Goal: Task Accomplishment & Management: Complete application form

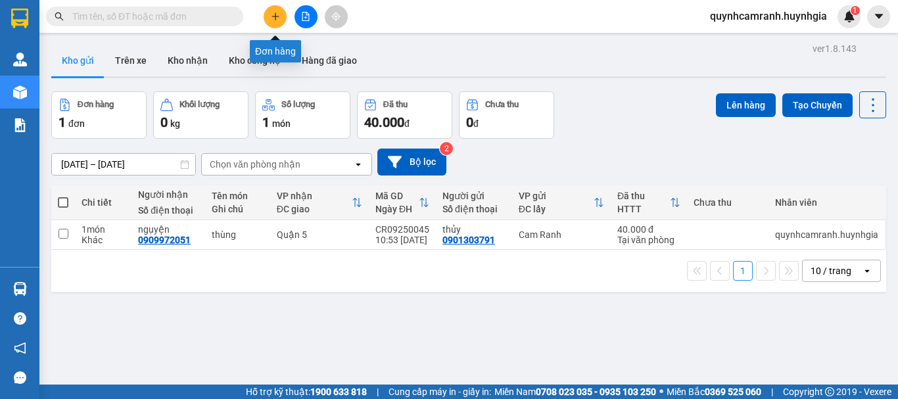
click at [284, 16] on button at bounding box center [275, 16] width 23 height 23
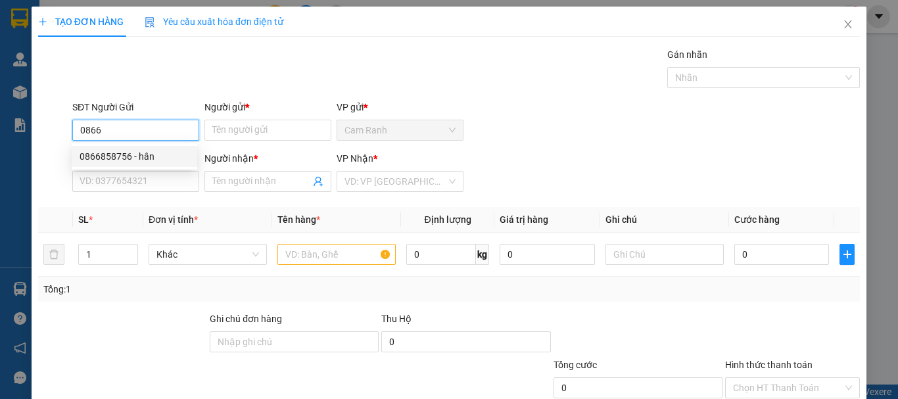
click at [130, 159] on div "0866858756 - hân" at bounding box center [135, 156] width 110 height 14
type input "0866858756"
type input "hân"
type input "0939312168"
type input "cẩm"
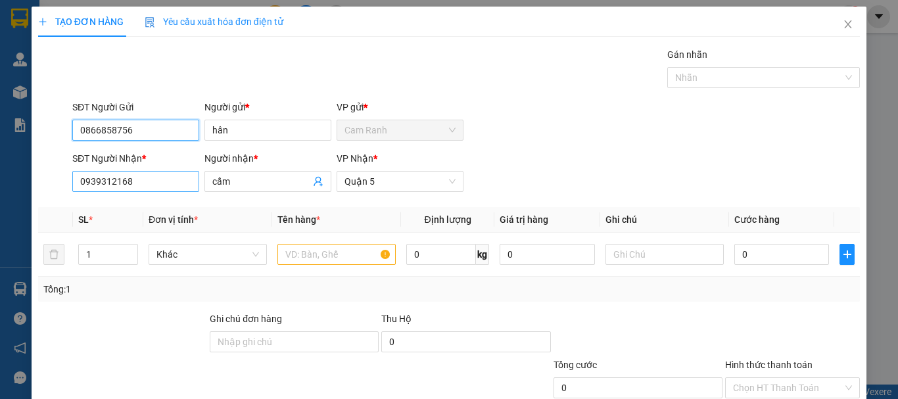
type input "0866858756"
click at [188, 186] on input "0939312168" at bounding box center [135, 181] width 127 height 21
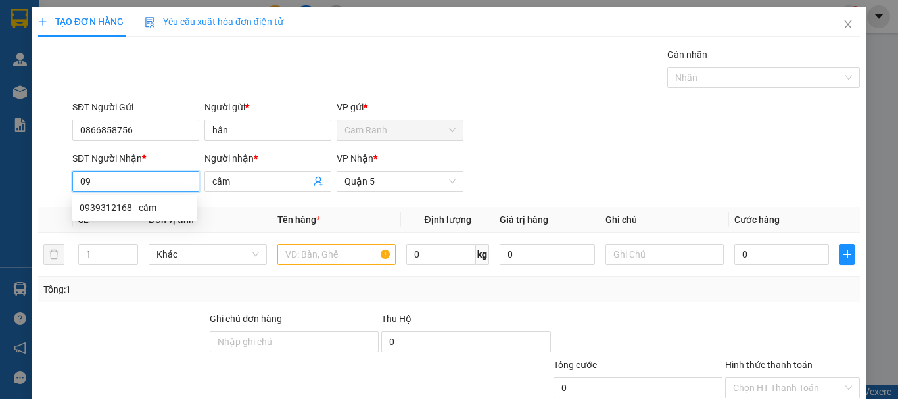
type input "0"
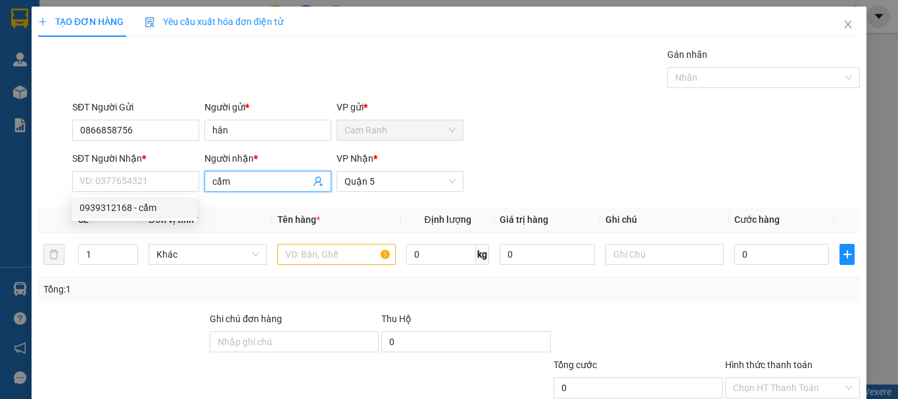
click at [235, 179] on input "cẩm" at bounding box center [261, 181] width 98 height 14
type input "c"
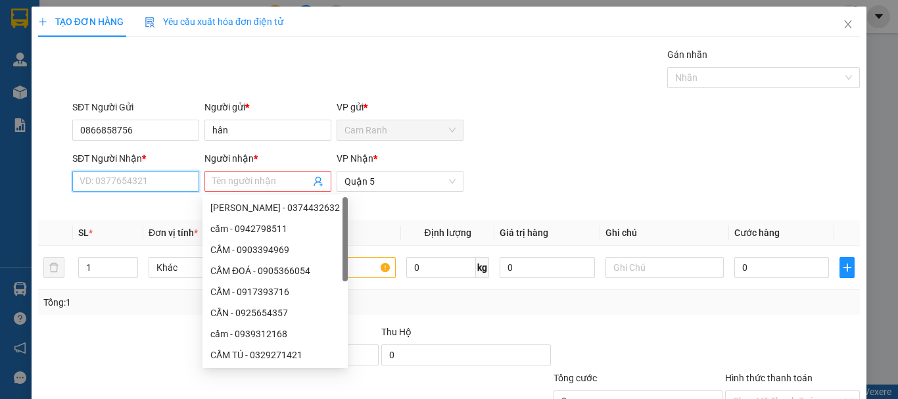
click at [158, 183] on input "SĐT Người Nhận *" at bounding box center [135, 181] width 127 height 21
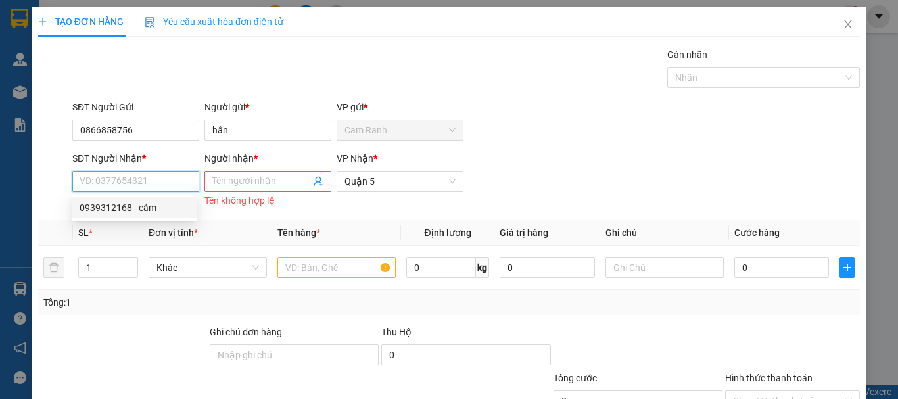
click at [158, 183] on input "SĐT Người Nhận *" at bounding box center [135, 181] width 127 height 21
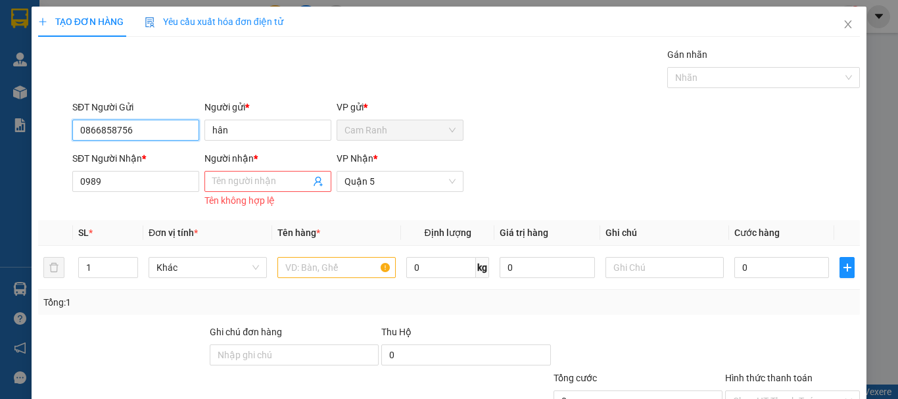
click at [147, 133] on input "0866858756" at bounding box center [135, 130] width 127 height 21
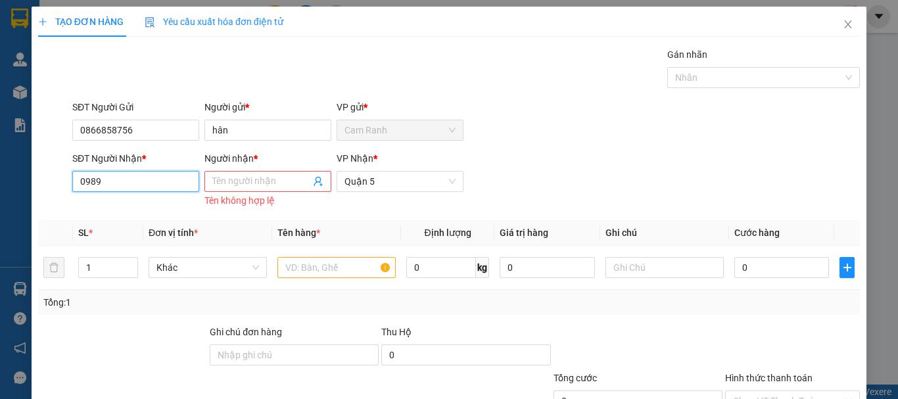
click at [129, 179] on input "0989" at bounding box center [135, 181] width 127 height 21
type input "0"
click at [129, 179] on input "SĐT Người Nhận *" at bounding box center [135, 181] width 127 height 21
click at [273, 117] on div "Người gửi *" at bounding box center [267, 110] width 127 height 20
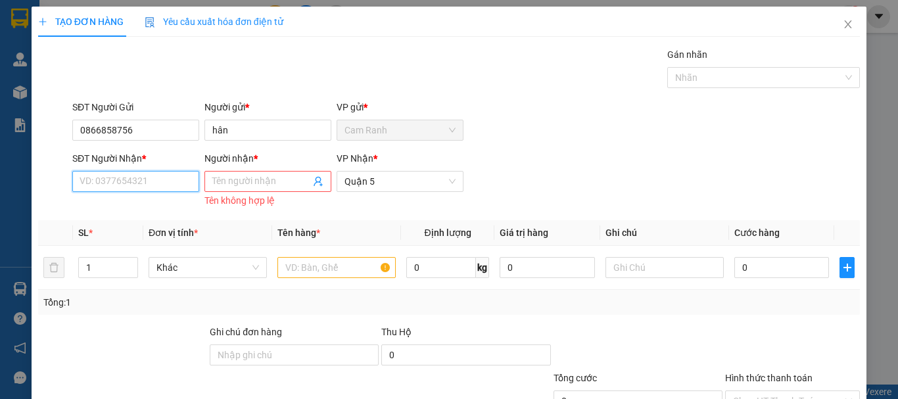
click at [144, 183] on input "SĐT Người Nhận *" at bounding box center [135, 181] width 127 height 21
click at [142, 207] on div "0977658989 - thảo" at bounding box center [135, 208] width 110 height 14
type input "0977658989"
type input "thảo"
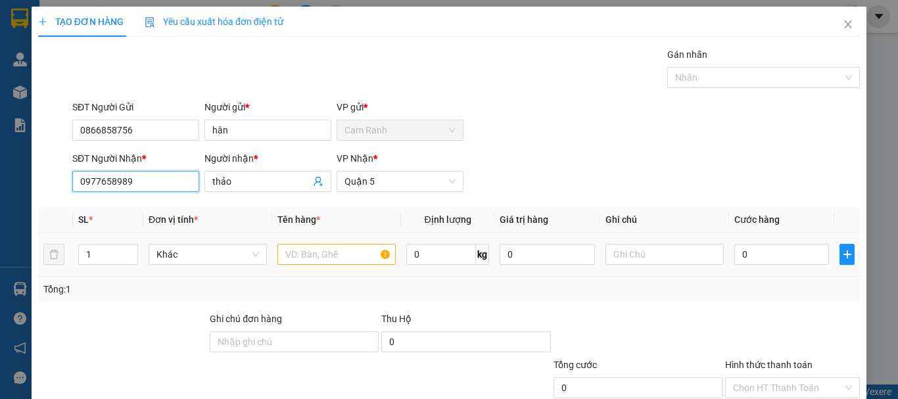
type input "0977658989"
click at [325, 255] on input "text" at bounding box center [336, 254] width 118 height 21
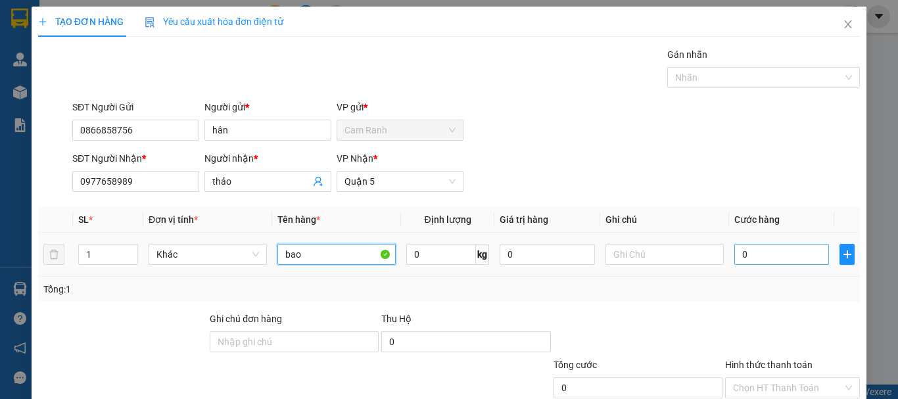
type input "bao"
click at [734, 252] on input "0" at bounding box center [781, 254] width 95 height 21
type input "4"
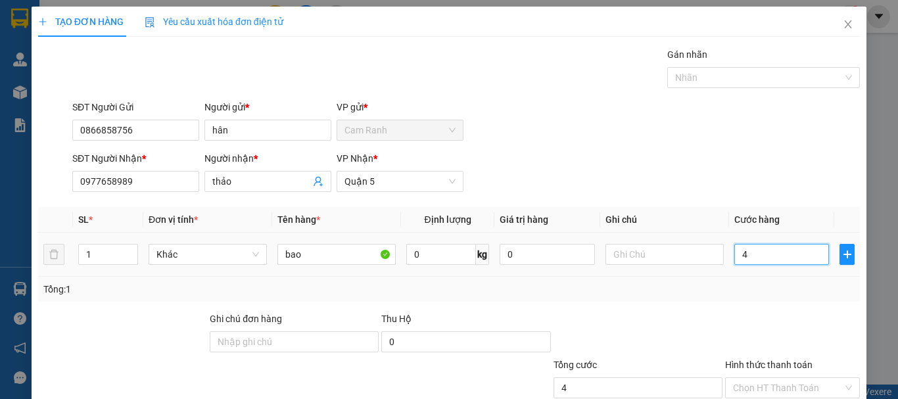
type input "40"
type input "400"
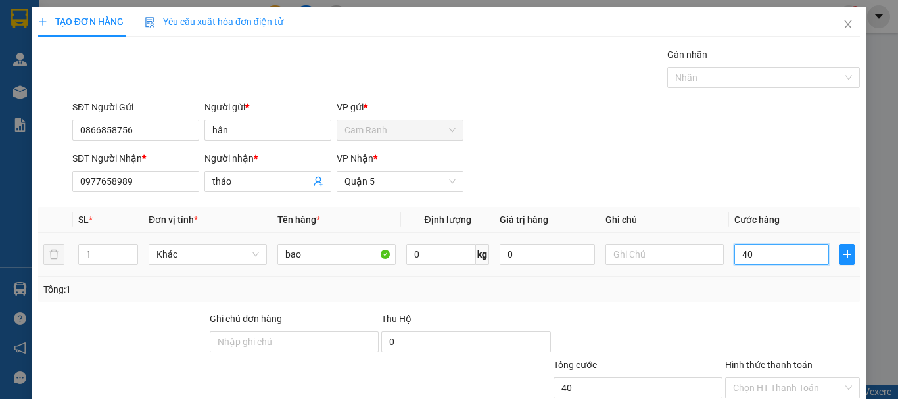
type input "400"
type input "4.000"
type input "40.000"
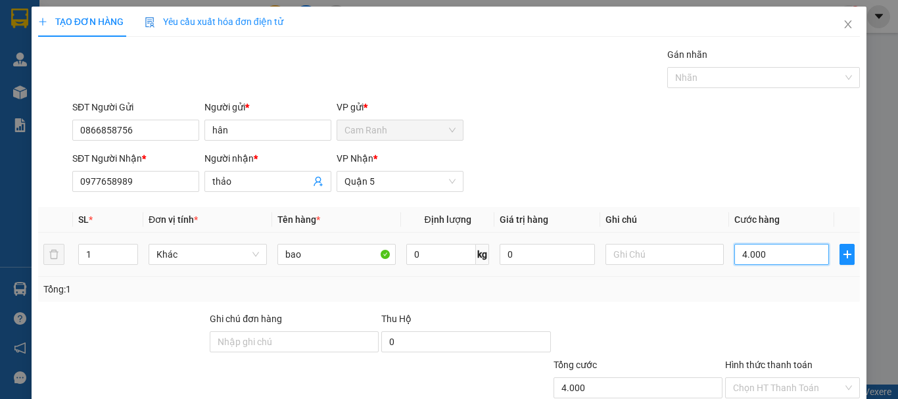
type input "40.000"
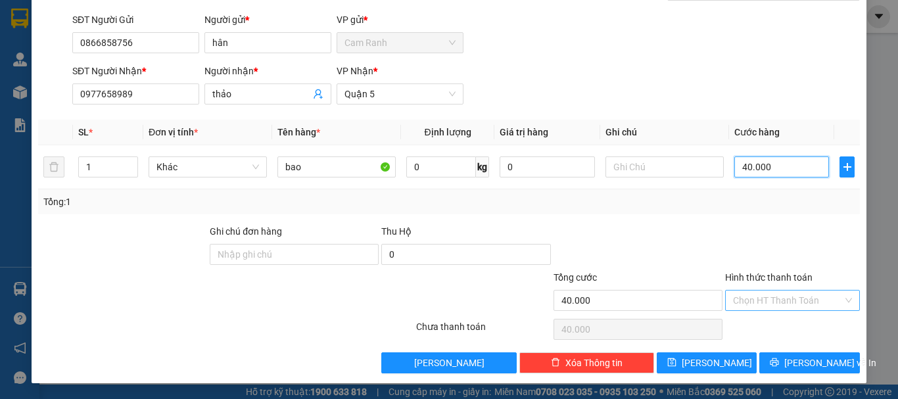
type input "40.000"
click at [785, 300] on input "Hình thức thanh toán" at bounding box center [788, 301] width 110 height 20
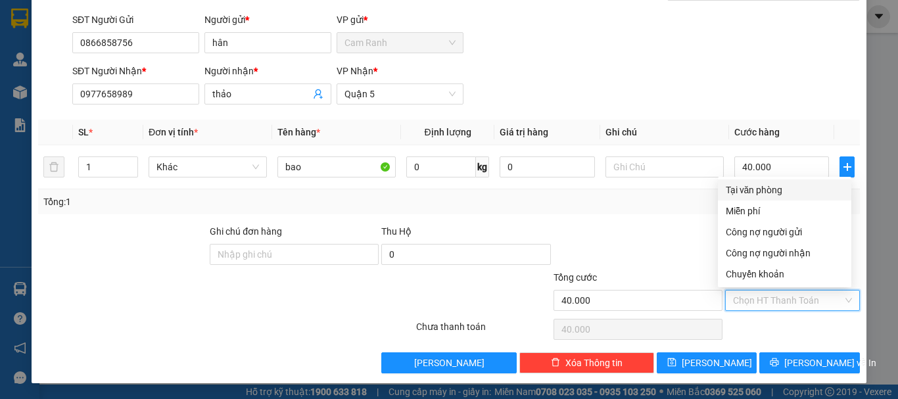
click at [768, 191] on div "Tại văn phòng" at bounding box center [785, 190] width 118 height 14
type input "0"
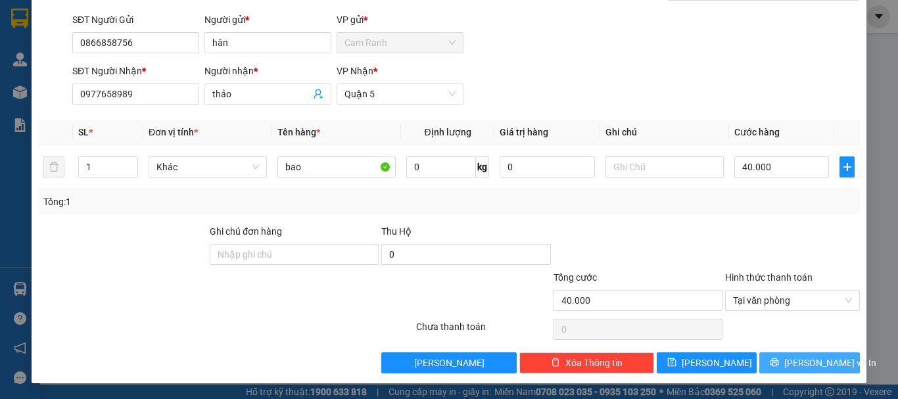
click at [795, 365] on span "[PERSON_NAME] và In" at bounding box center [830, 363] width 92 height 14
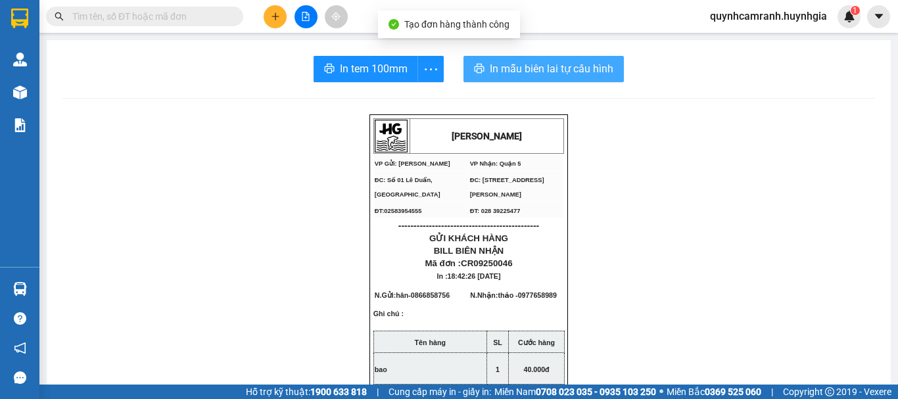
click at [557, 76] on span "In mẫu biên lai tự cấu hình" at bounding box center [552, 68] width 124 height 16
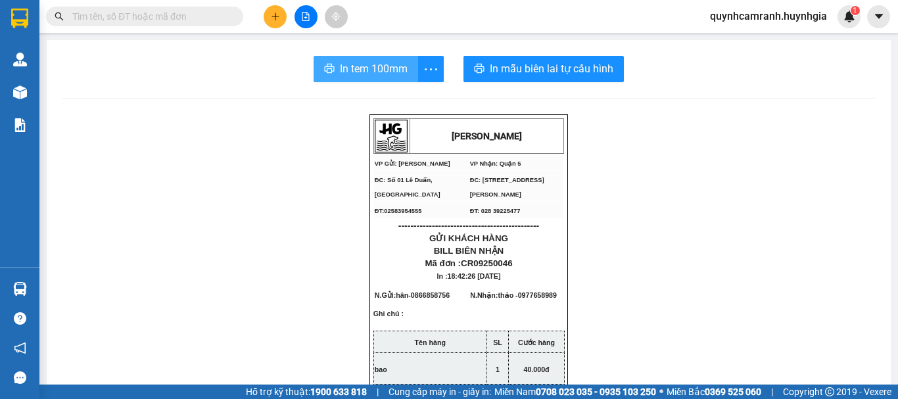
click at [372, 66] on span "In tem 100mm" at bounding box center [374, 68] width 68 height 16
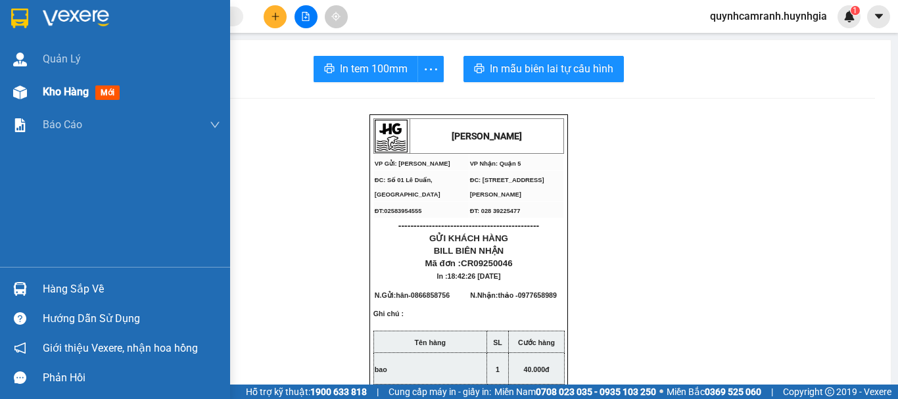
click at [46, 94] on span "Kho hàng" at bounding box center [66, 91] width 46 height 12
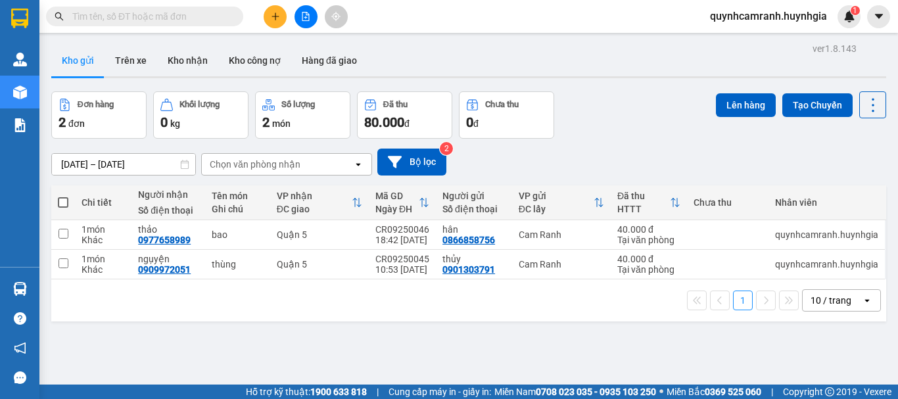
click at [279, 11] on button at bounding box center [275, 16] width 23 height 23
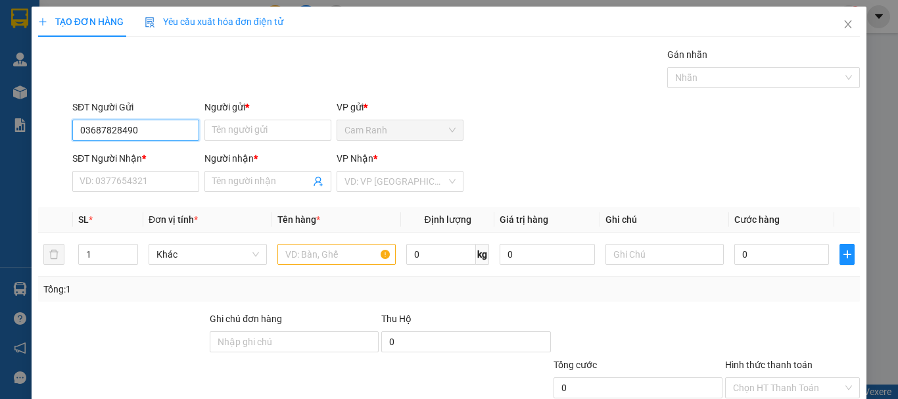
click at [162, 129] on input "03687828490" at bounding box center [135, 130] width 127 height 21
click at [140, 158] on div "0368782849 - chú bộ" at bounding box center [135, 156] width 110 height 14
type input "0368782849"
type input "chú bộ"
type input "0392791090"
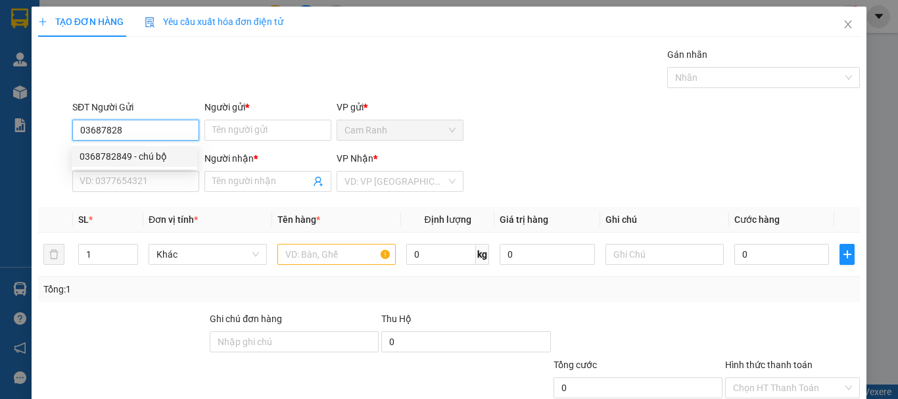
type input "tuấn"
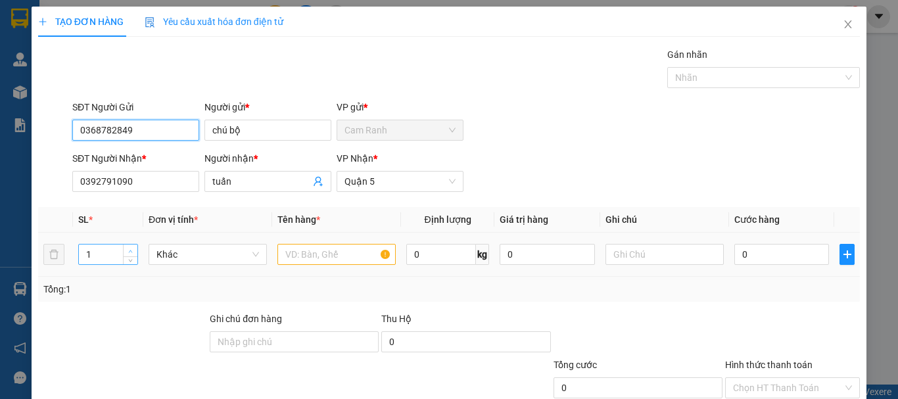
type input "0368782849"
click at [131, 251] on icon "up" at bounding box center [131, 251] width 4 height 3
type input "3"
click at [131, 251] on icon "up" at bounding box center [131, 251] width 4 height 3
click at [298, 256] on input "text" at bounding box center [336, 254] width 118 height 21
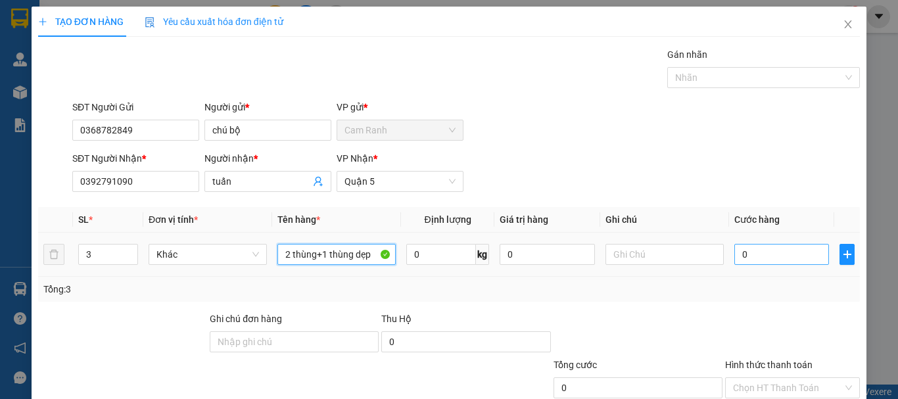
type input "2 thùng+1 thùng dẹp"
click at [765, 259] on input "0" at bounding box center [781, 254] width 95 height 21
type input "1"
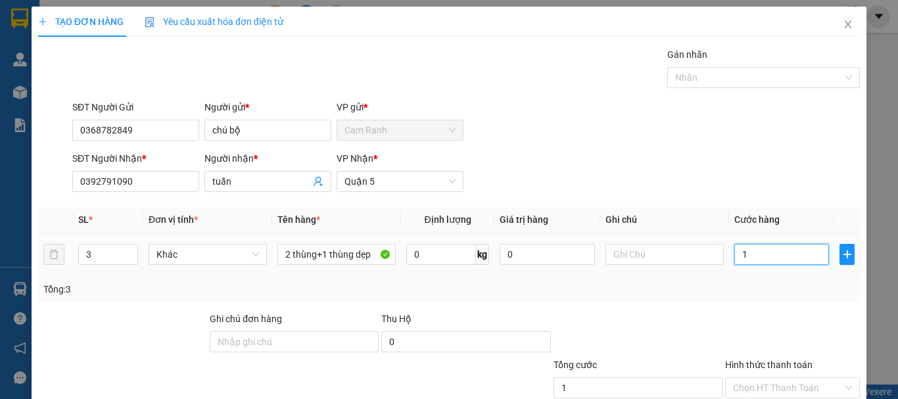
type input "14"
type input "140"
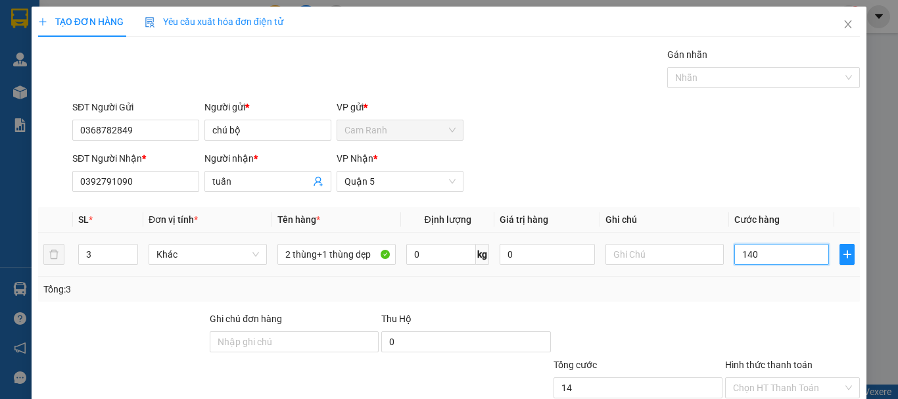
type input "140"
type input "1.400"
type input "14.000"
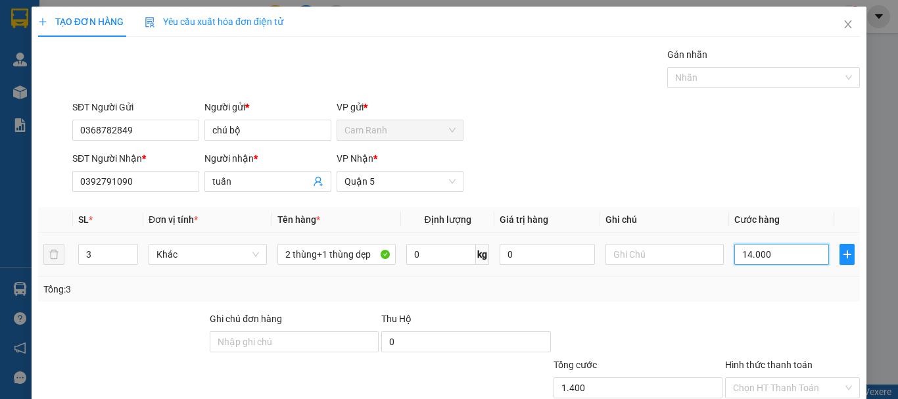
type input "14.000"
type input "140.000"
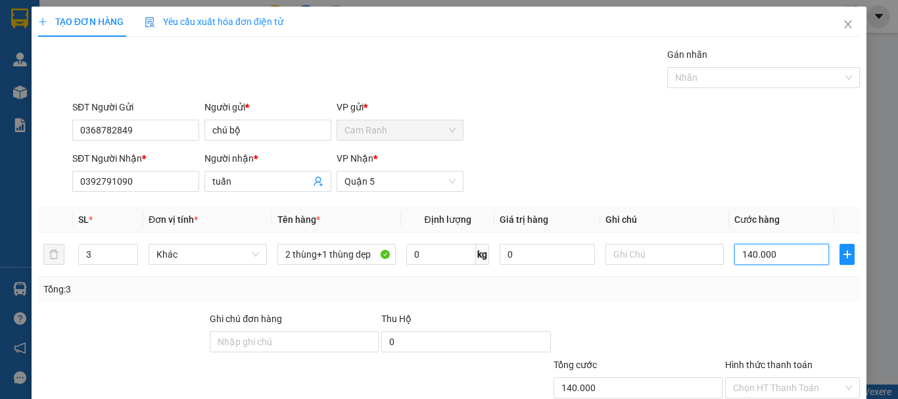
scroll to position [87, 0]
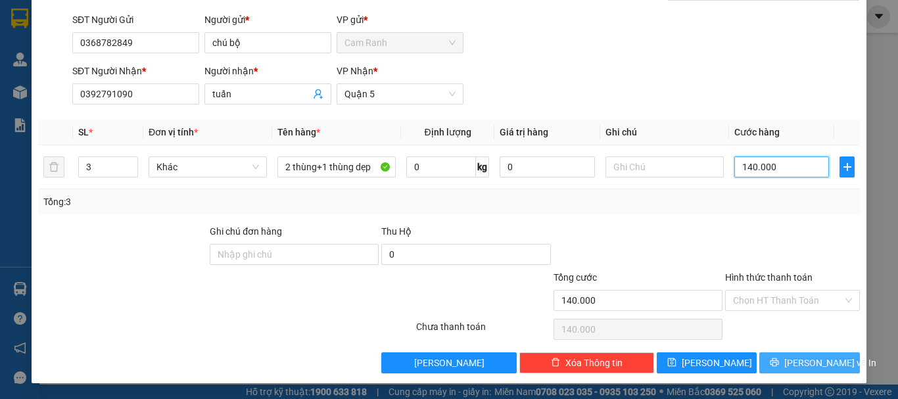
type input "140.000"
click at [779, 360] on icon "printer" at bounding box center [774, 362] width 9 height 9
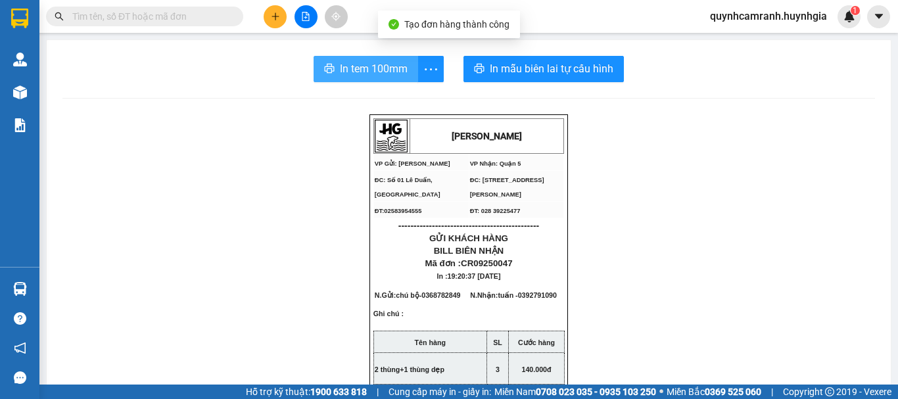
click at [373, 71] on span "In tem 100mm" at bounding box center [374, 68] width 68 height 16
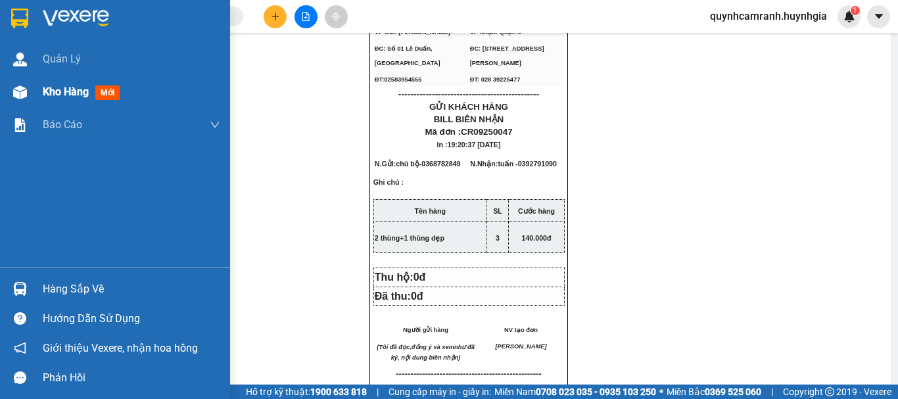
click at [66, 91] on span "Kho hàng" at bounding box center [66, 91] width 46 height 12
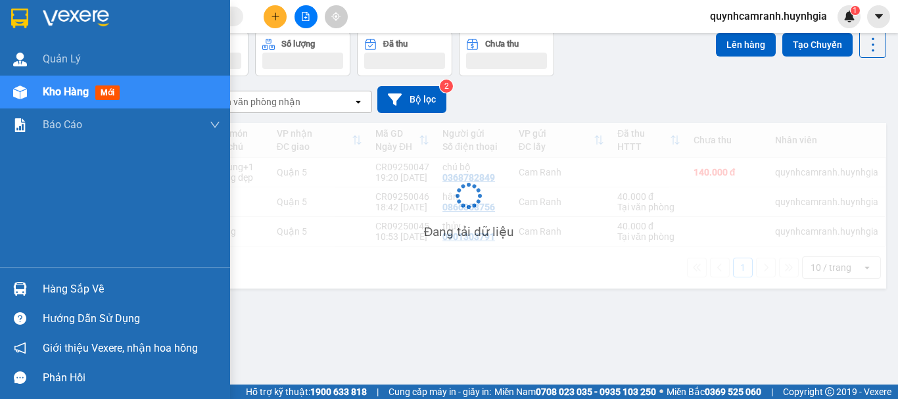
scroll to position [60, 0]
